Goal: Information Seeking & Learning: Find specific fact

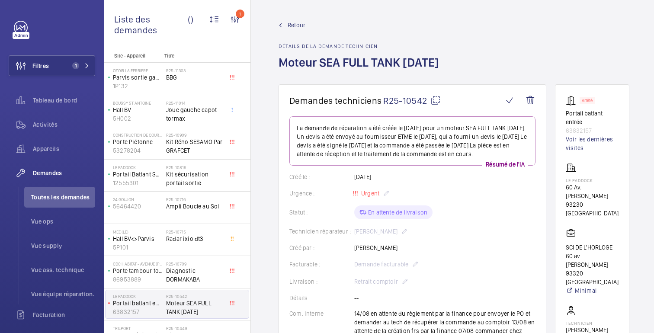
click at [300, 25] on font "Retour" at bounding box center [296, 25] width 18 height 7
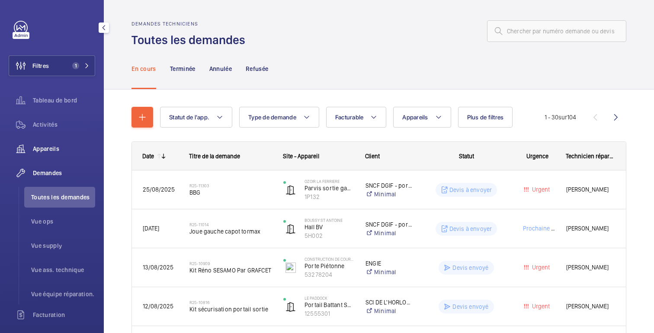
click at [50, 150] on font "Appareils" at bounding box center [46, 148] width 26 height 7
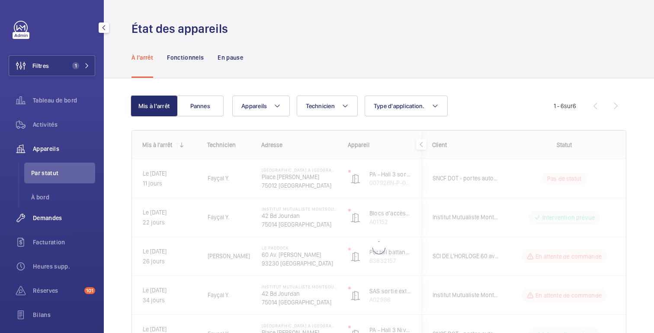
click at [48, 219] on font "Demandes" at bounding box center [47, 217] width 29 height 7
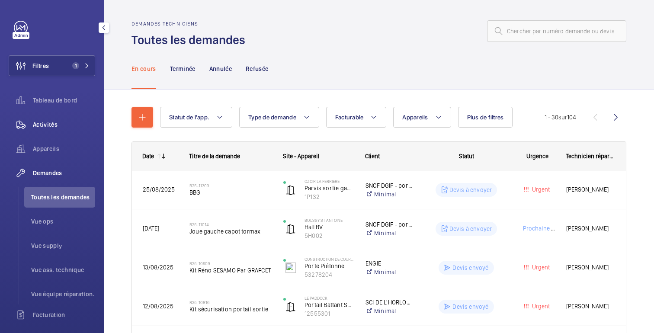
click at [52, 121] on font "Activités" at bounding box center [45, 124] width 25 height 7
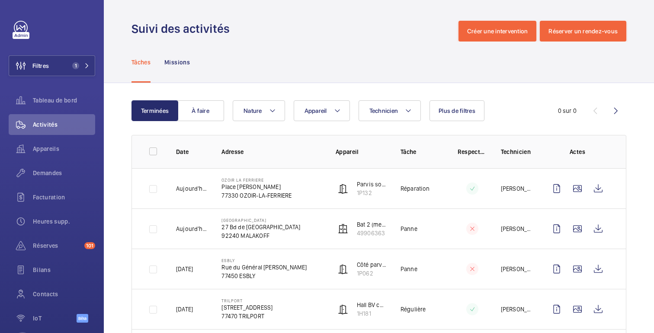
click at [320, 115] on button "Appareil" at bounding box center [321, 110] width 56 height 21
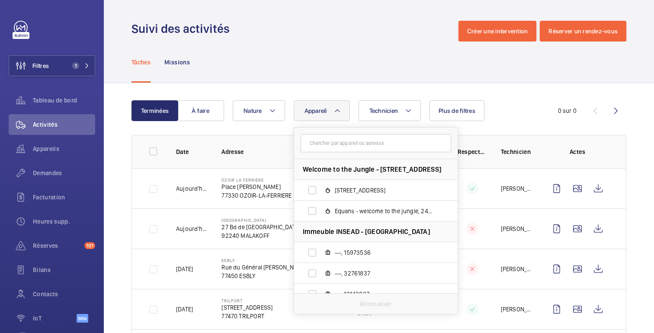
click at [320, 144] on input "text" at bounding box center [375, 143] width 150 height 18
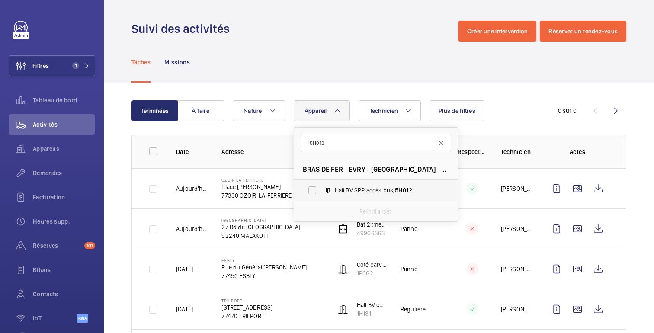
type input "5H012"
click at [376, 193] on span "Hall BV SPP accès bus, 5H012" at bounding box center [385, 190] width 100 height 9
click at [321, 193] on input "Hall BV SPP accès bus, 5H012" at bounding box center [311, 190] width 17 height 17
checkbox input "true"
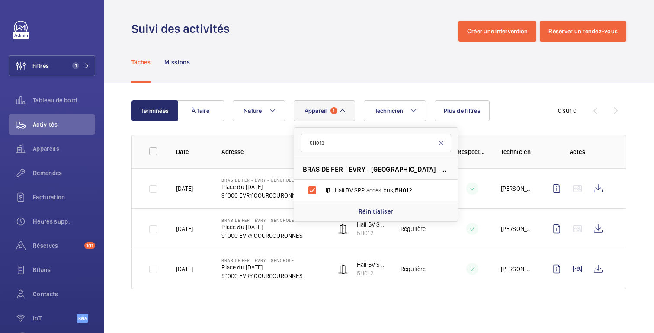
click at [323, 77] on div "Tâches Missions" at bounding box center [378, 61] width 494 height 41
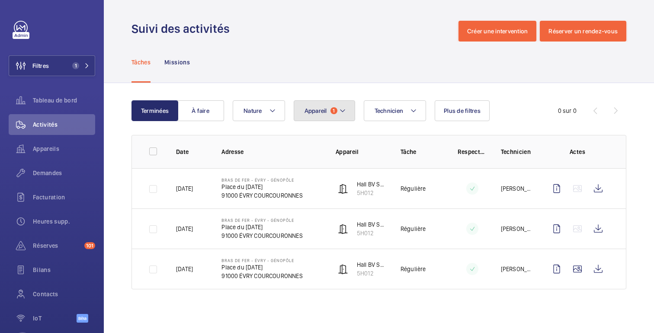
click at [339, 112] on mat-icon at bounding box center [342, 110] width 7 height 10
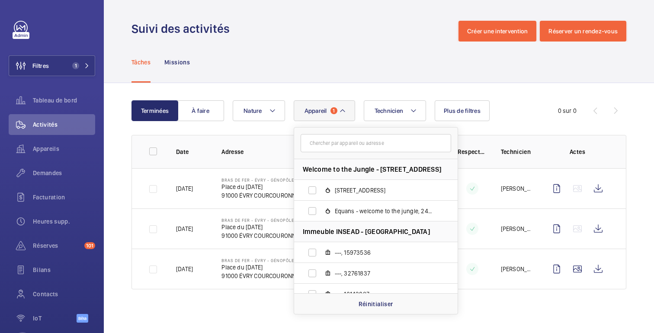
click at [342, 144] on input "text" at bounding box center [375, 143] width 150 height 18
click at [308, 82] on div "Tâches Missions" at bounding box center [378, 61] width 494 height 41
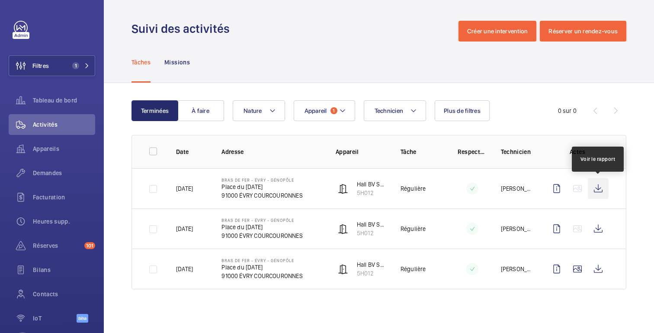
click at [595, 193] on wm-front-icon-button at bounding box center [597, 188] width 21 height 21
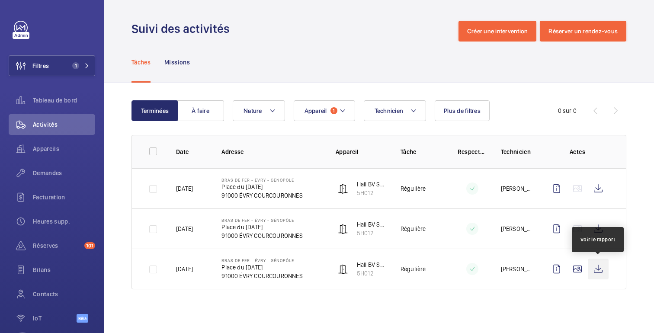
click at [594, 265] on wm-front-icon-button at bounding box center [597, 268] width 21 height 21
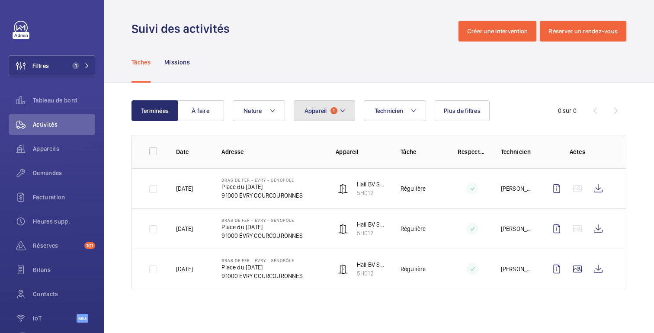
click at [336, 109] on span "1" at bounding box center [333, 110] width 7 height 7
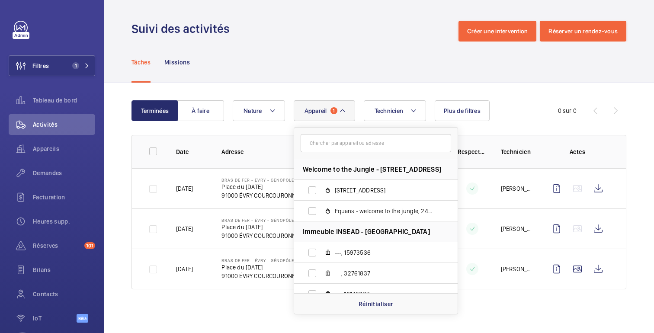
click at [338, 144] on input "text" at bounding box center [375, 143] width 150 height 18
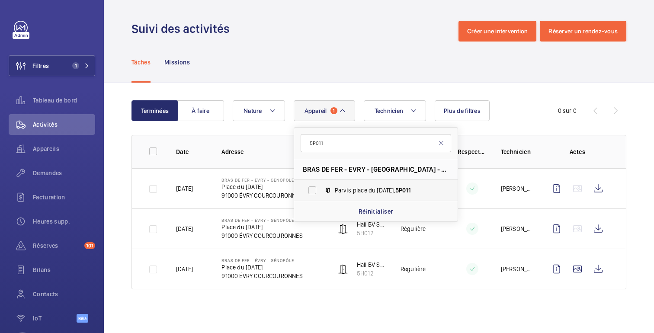
type input "5P011"
click at [378, 191] on span "Parvis place du [DATE], 5P011" at bounding box center [385, 190] width 100 height 9
click at [321, 191] on input "Parvis place du [DATE], 5P011" at bounding box center [311, 190] width 17 height 17
checkbox input "true"
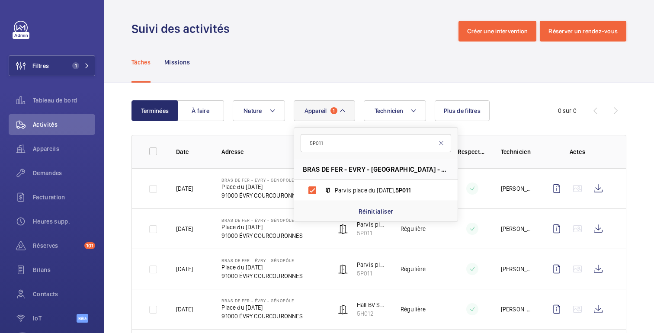
click at [326, 43] on div "Tâches Missions" at bounding box center [378, 61] width 494 height 41
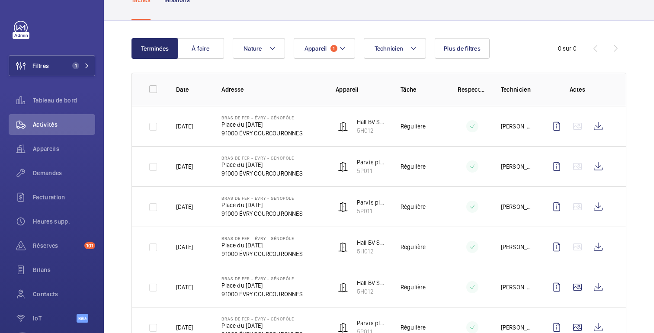
scroll to position [71, 0]
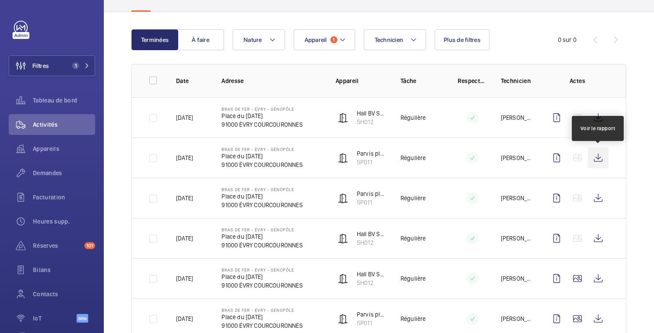
click at [599, 162] on wm-front-icon-button at bounding box center [597, 157] width 21 height 21
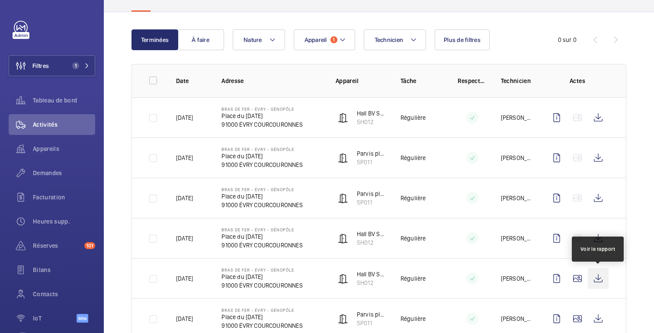
click at [603, 280] on wm-front-icon-button at bounding box center [597, 278] width 21 height 21
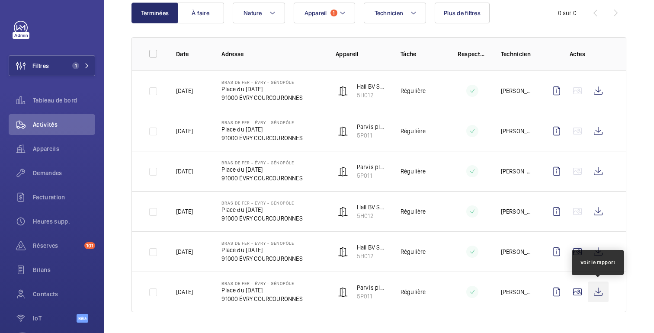
click at [599, 294] on wm-front-icon-button at bounding box center [597, 291] width 21 height 21
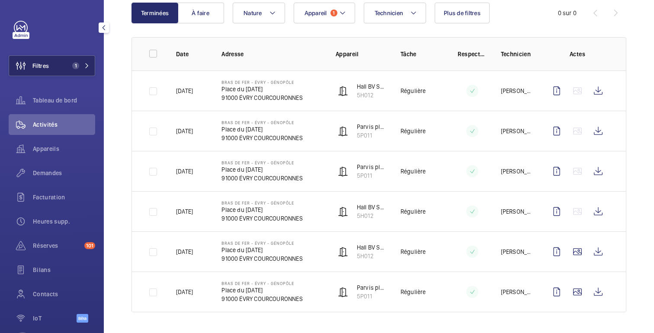
click at [47, 66] on font "Filtres" at bounding box center [40, 65] width 16 height 7
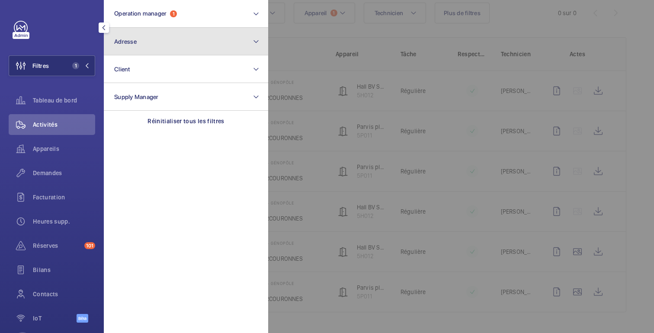
click at [141, 51] on button "Adresse" at bounding box center [186, 42] width 164 height 28
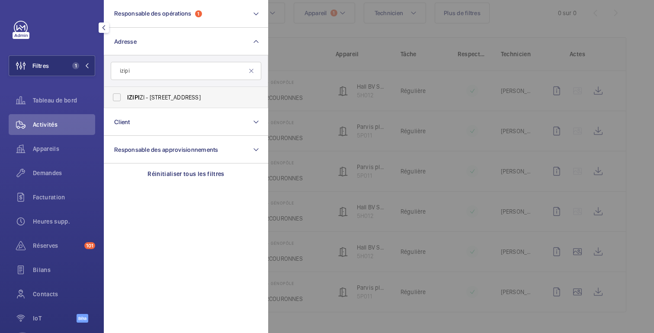
type input "izipi"
click at [167, 99] on font "ZI - [STREET_ADDRESS]" at bounding box center [170, 97] width 61 height 7
click at [125, 99] on input "IZIPI ZI - [STREET_ADDRESS]" at bounding box center [116, 97] width 17 height 17
checkbox input "true"
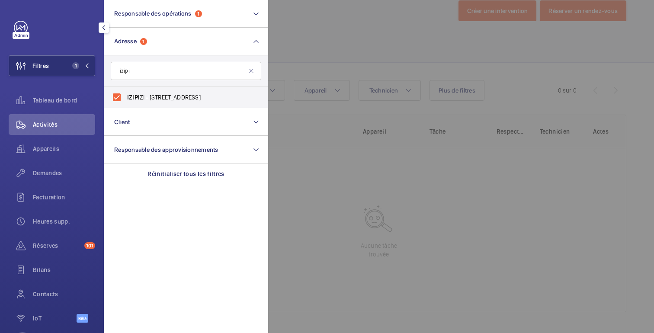
click at [407, 58] on div at bounding box center [595, 166] width 654 height 333
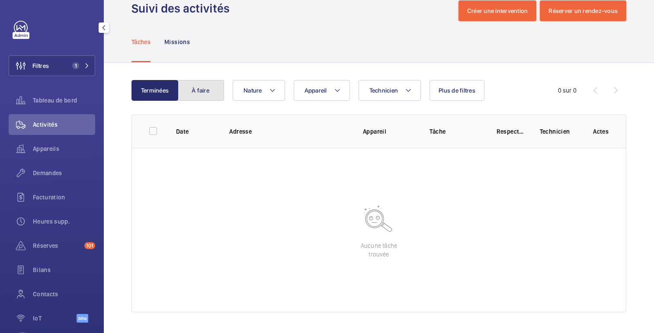
click at [209, 91] on font "À faire" at bounding box center [200, 90] width 18 height 7
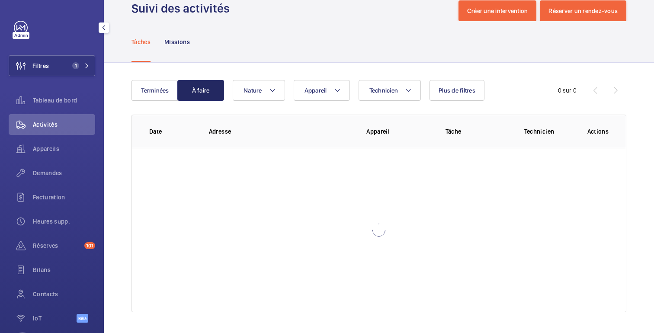
scroll to position [17, 0]
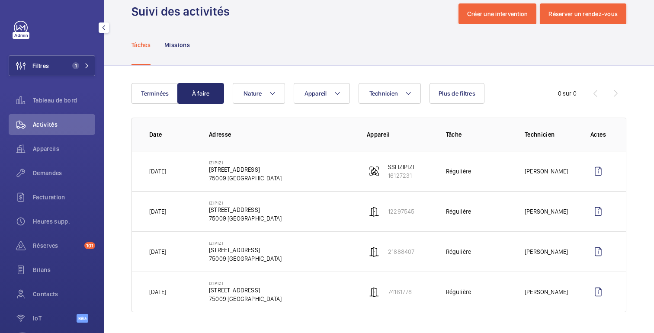
click at [399, 58] on div "Tâches Missions" at bounding box center [378, 44] width 494 height 41
click at [82, 71] on button "Filtres 1" at bounding box center [52, 65] width 86 height 21
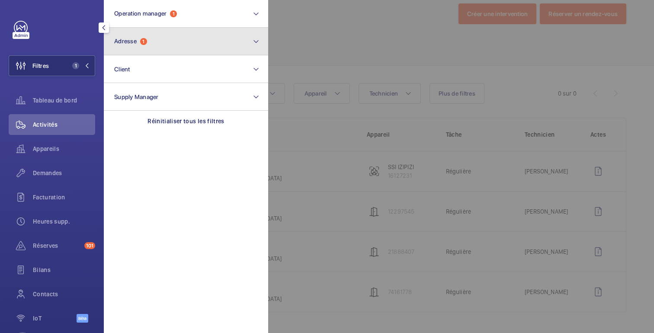
click at [142, 47] on button "Adresse 1" at bounding box center [186, 42] width 164 height 28
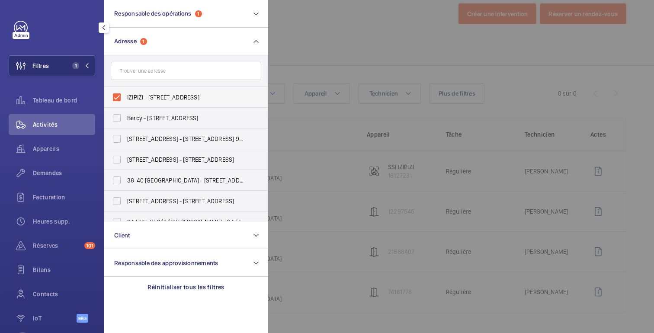
click at [127, 99] on label "IZIPIZI - [STREET_ADDRESS]" at bounding box center [179, 97] width 150 height 21
click at [125, 99] on input "IZIPIZI - [STREET_ADDRESS]" at bounding box center [116, 97] width 17 height 17
checkbox input "false"
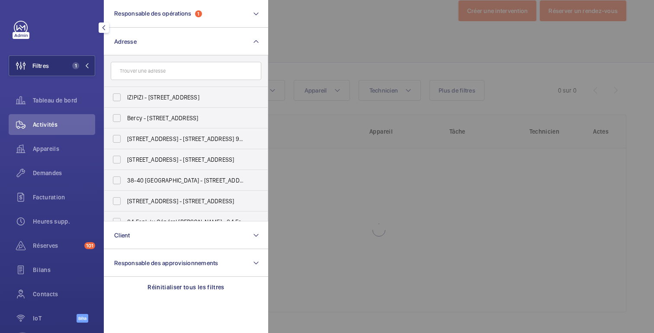
click at [316, 38] on div at bounding box center [595, 166] width 654 height 333
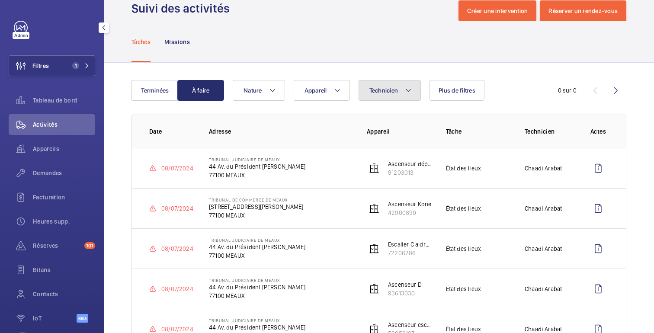
click at [383, 96] on button "Technicien" at bounding box center [389, 90] width 63 height 21
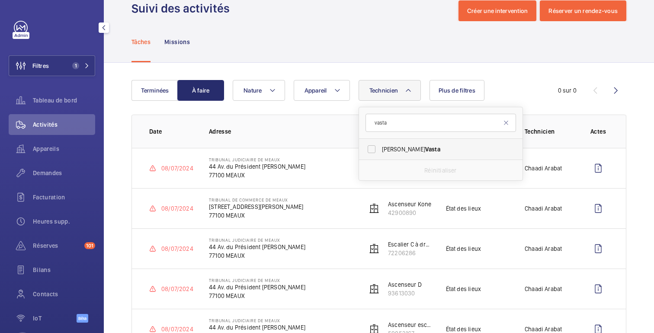
type input "vasta"
click at [400, 144] on label "[PERSON_NAME]" at bounding box center [434, 149] width 150 height 21
click at [380, 144] on input "[PERSON_NAME]" at bounding box center [371, 148] width 17 height 17
checkbox input "true"
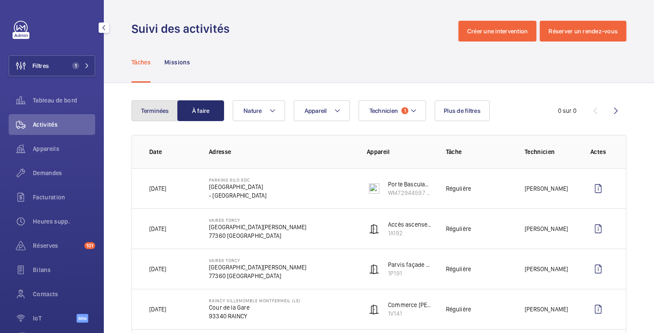
click at [147, 116] on button "Terminées" at bounding box center [154, 110] width 47 height 21
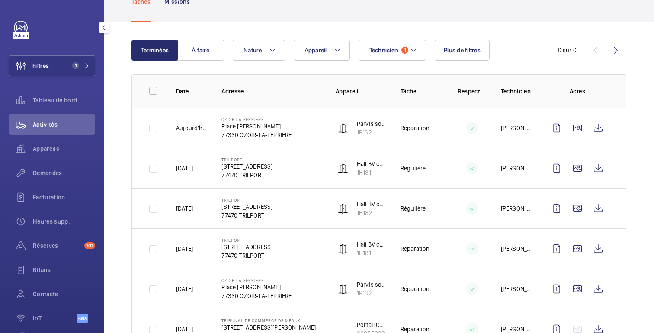
scroll to position [61, 0]
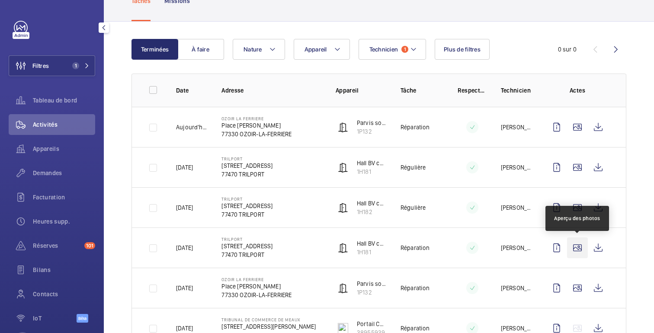
click at [580, 243] on wm-front-icon-button at bounding box center [577, 247] width 21 height 21
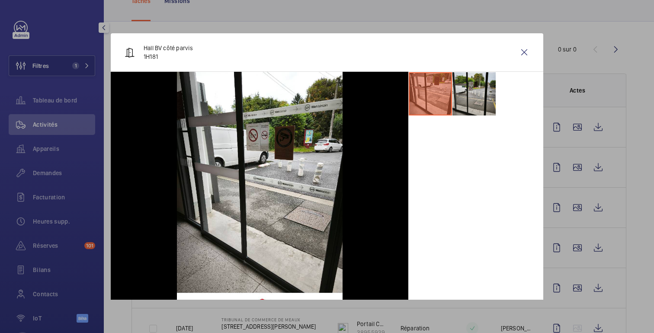
click at [475, 105] on li at bounding box center [473, 93] width 43 height 43
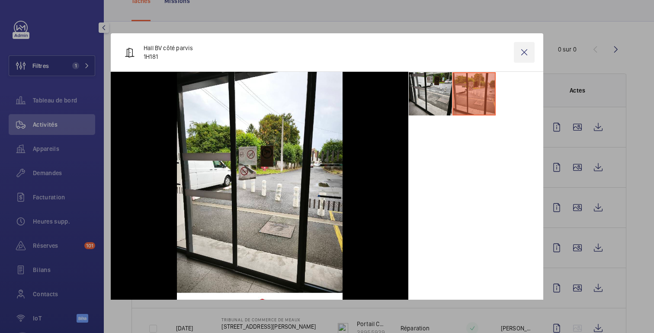
click at [526, 53] on wm-front-icon-button at bounding box center [524, 52] width 21 height 21
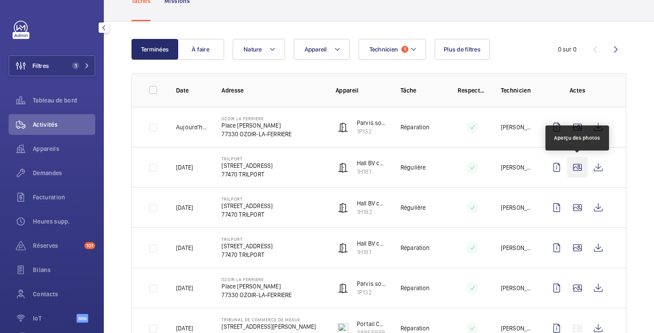
click at [578, 167] on wm-front-icon-button at bounding box center [577, 167] width 21 height 21
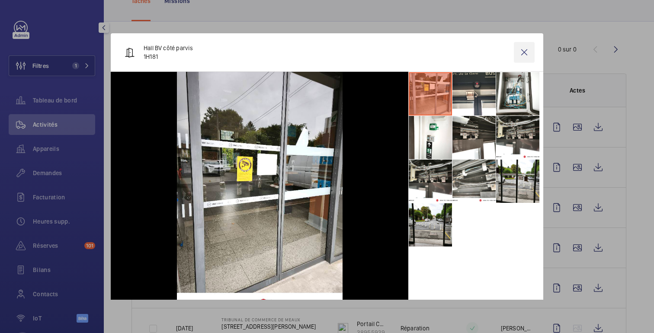
click at [523, 51] on wm-front-icon-button at bounding box center [524, 52] width 21 height 21
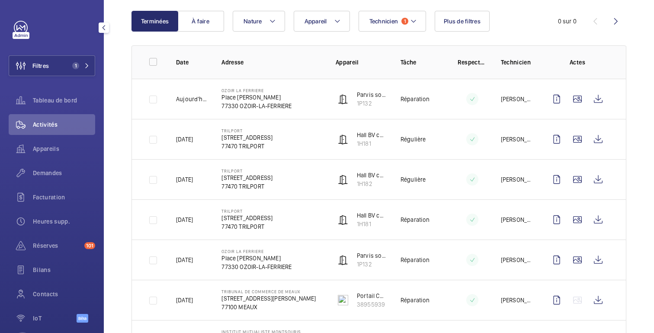
scroll to position [93, 0]
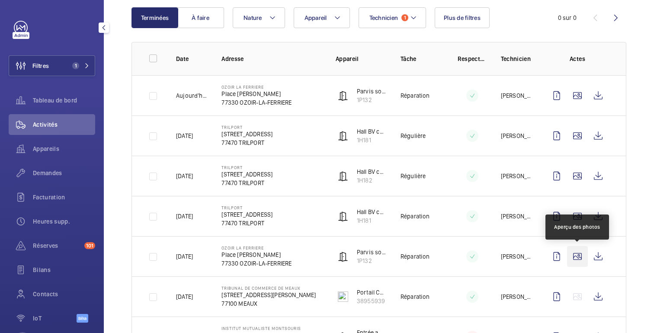
click at [578, 258] on wm-front-icon-button at bounding box center [577, 256] width 21 height 21
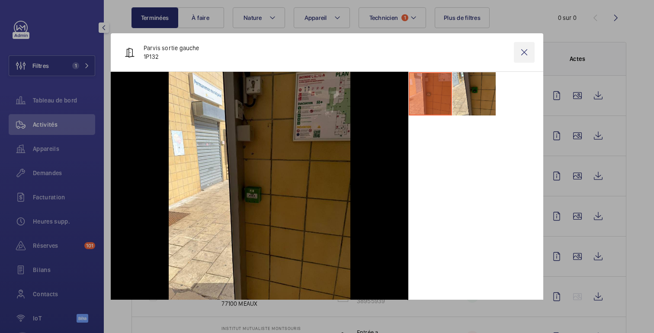
click at [521, 54] on wm-front-icon-button at bounding box center [524, 52] width 21 height 21
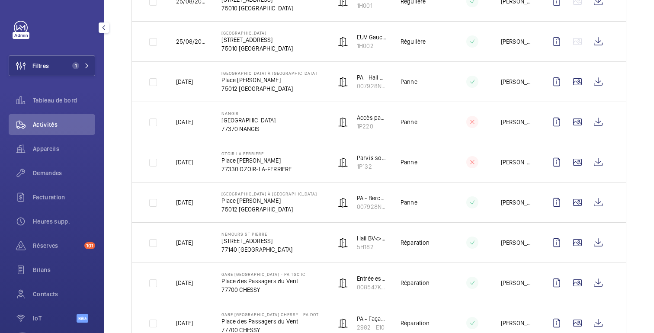
scroll to position [910, 0]
click at [53, 73] on button "Filtres 1" at bounding box center [52, 65] width 86 height 21
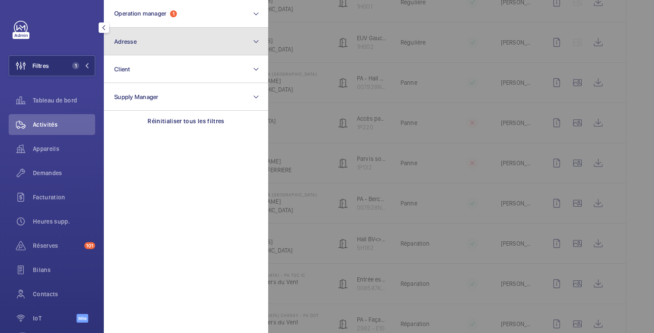
click at [148, 43] on button "Adresse" at bounding box center [186, 42] width 164 height 28
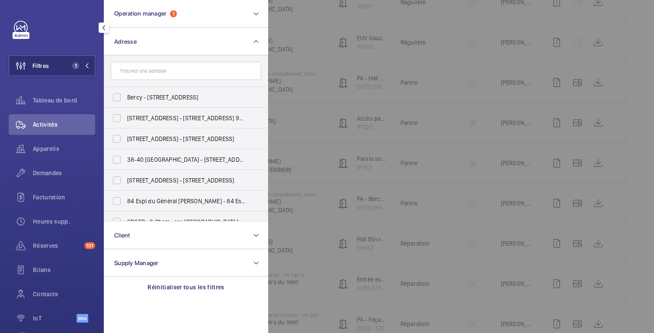
click at [152, 69] on input "text" at bounding box center [186, 71] width 150 height 18
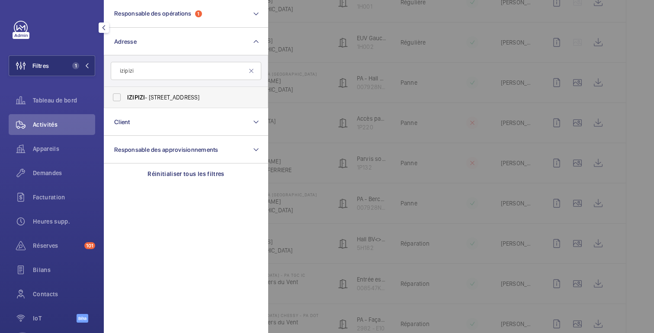
type input "izipizi"
click at [127, 96] on font "IZIPIZI" at bounding box center [136, 97] width 18 height 7
click at [125, 96] on input "IZIPIZI - [STREET_ADDRESS]" at bounding box center [116, 97] width 17 height 17
checkbox input "true"
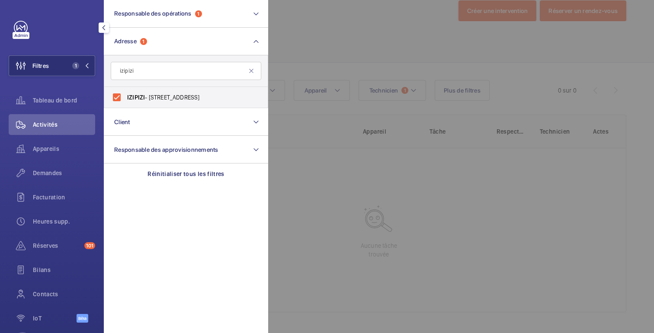
click at [361, 38] on div at bounding box center [595, 166] width 654 height 333
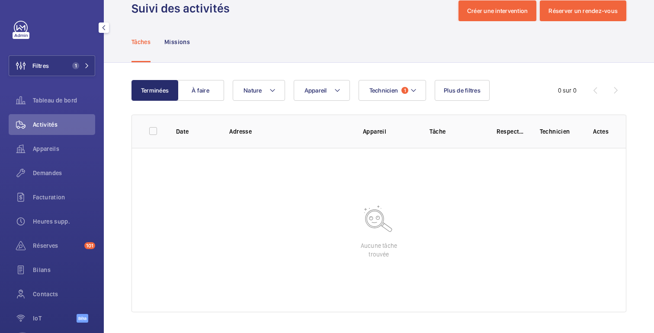
click at [215, 102] on wm-front-table "Terminées À faire Technicien 1 Appareil Nature Plus de filtres 0 sur 0 Date Adr…" at bounding box center [378, 196] width 494 height 232
click at [213, 95] on button "À faire" at bounding box center [200, 90] width 47 height 21
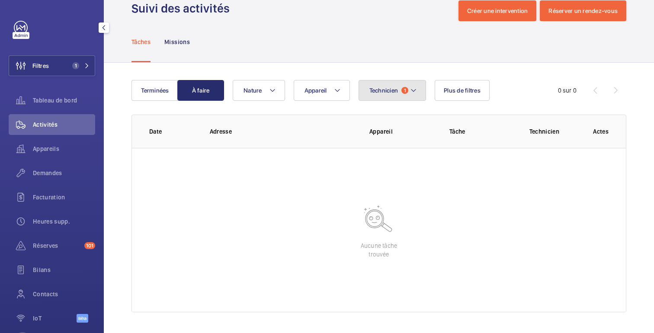
click at [393, 94] on button "Technicien 1" at bounding box center [392, 90] width 68 height 21
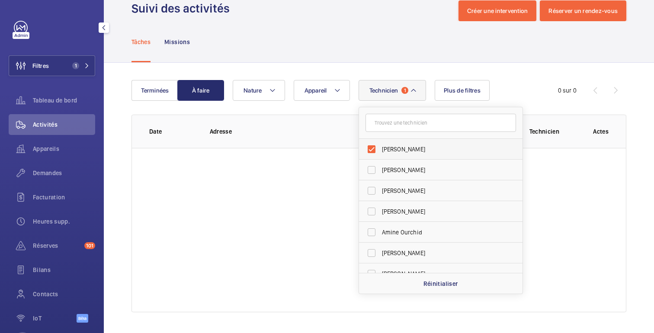
click at [376, 147] on label "[PERSON_NAME]" at bounding box center [434, 149] width 150 height 21
click at [376, 147] on input "[PERSON_NAME]" at bounding box center [371, 148] width 17 height 17
checkbox input "false"
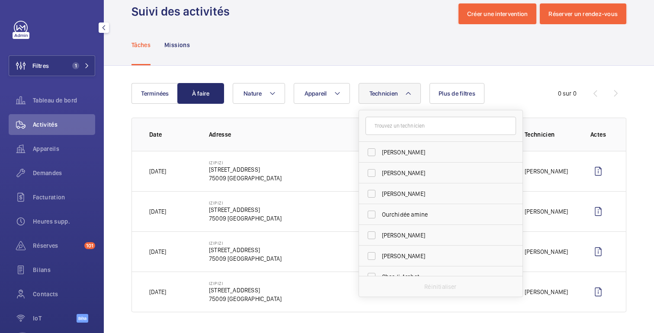
click at [366, 62] on div "Tâches Missions" at bounding box center [378, 44] width 494 height 41
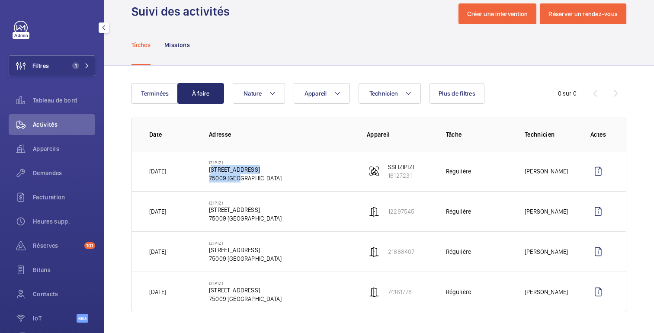
drag, startPoint x: 240, startPoint y: 178, endPoint x: 211, endPoint y: 173, distance: 29.3
click at [211, 173] on div "IZIPIZI [STREET_ADDRESS]" at bounding box center [245, 171] width 73 height 22
click at [244, 177] on p "75009 [GEOGRAPHIC_DATA]" at bounding box center [245, 178] width 73 height 9
drag, startPoint x: 241, startPoint y: 177, endPoint x: 209, endPoint y: 168, distance: 33.2
click at [209, 168] on div "IZIPIZI [STREET_ADDRESS]" at bounding box center [245, 171] width 73 height 22
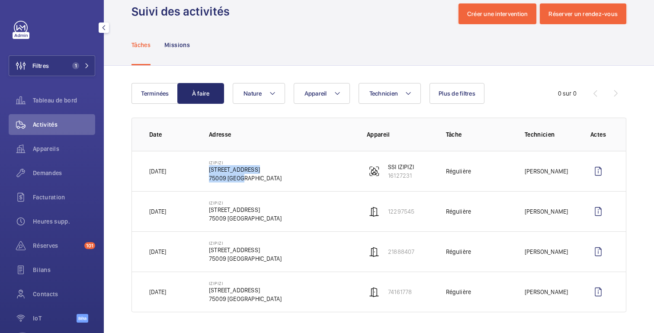
copy div "[STREET_ADDRESS]"
